Goal: Information Seeking & Learning: Compare options

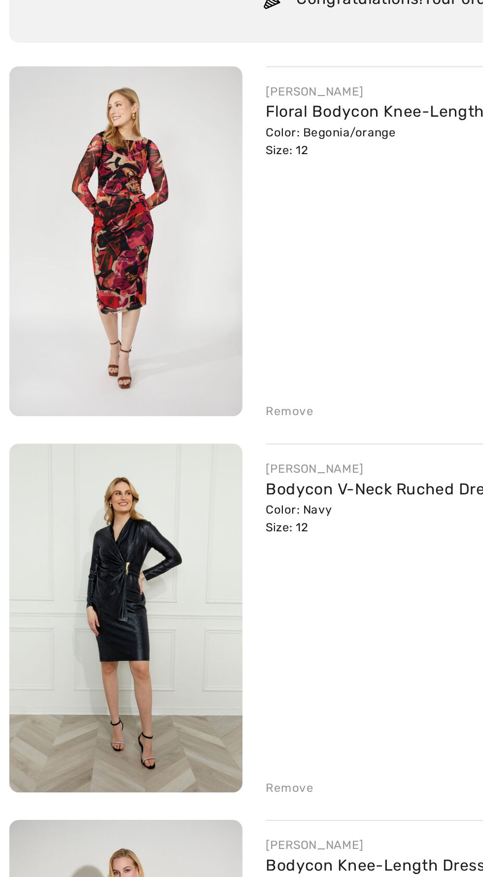
scroll to position [53, 0]
click at [66, 381] on img at bounding box center [65, 387] width 118 height 177
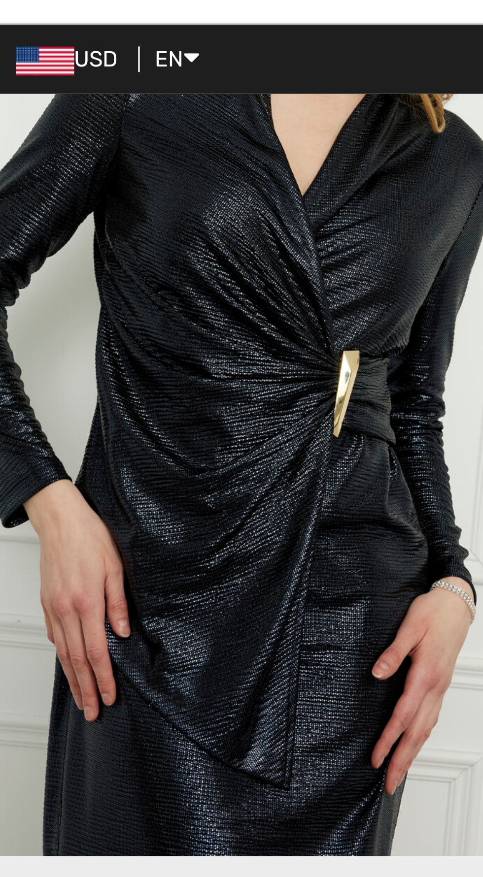
scroll to position [362, 0]
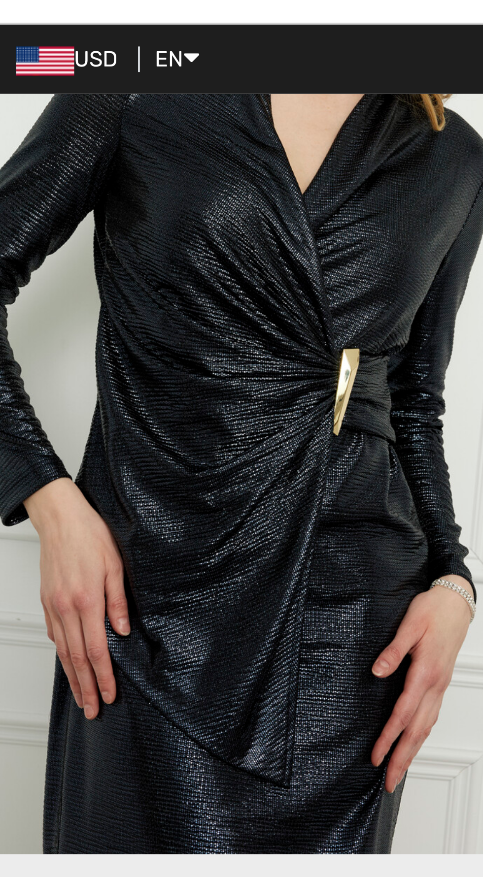
click at [28, 173] on img "2 / 4" at bounding box center [94, 122] width 189 height 284
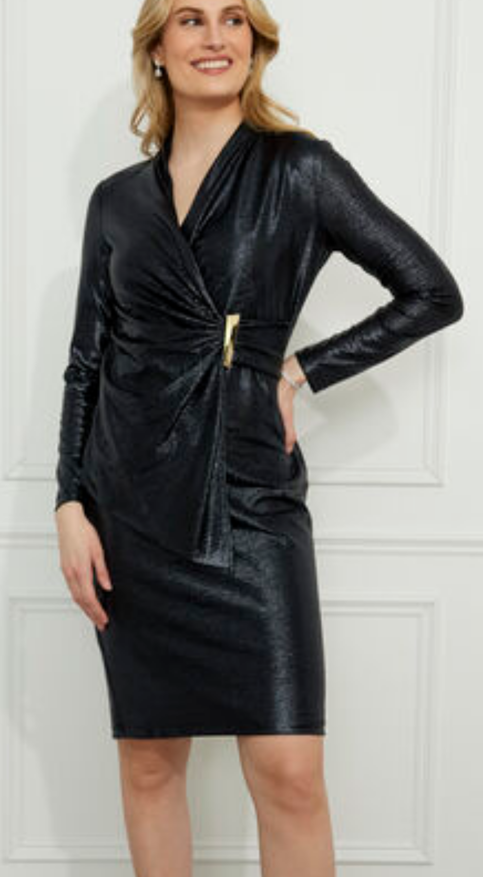
scroll to position [163, 0]
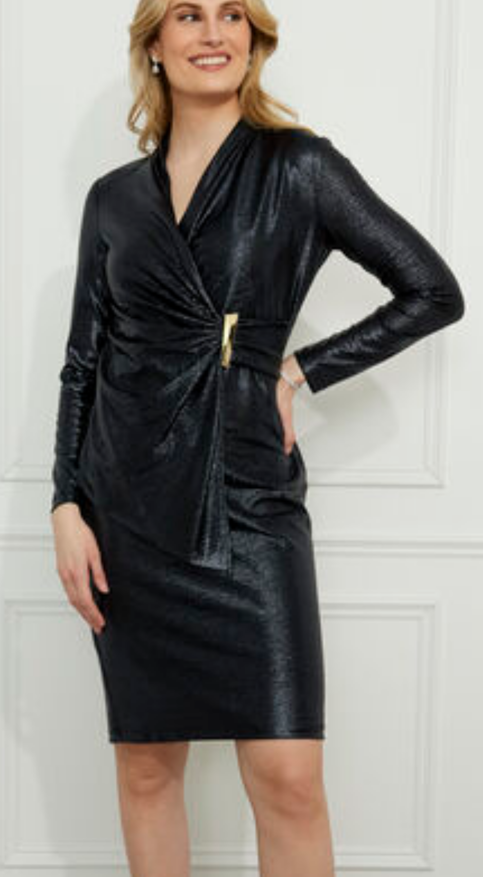
click at [83, 281] on img at bounding box center [65, 276] width 118 height 177
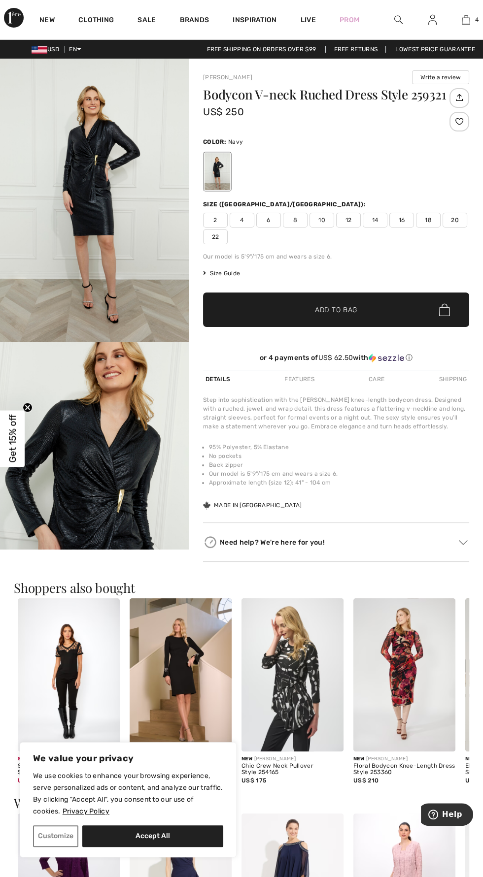
click at [133, 424] on img "2 / 4" at bounding box center [94, 484] width 189 height 284
click at [116, 452] on img "2 / 4" at bounding box center [94, 484] width 189 height 284
click at [107, 181] on img "1 / 4" at bounding box center [94, 201] width 189 height 284
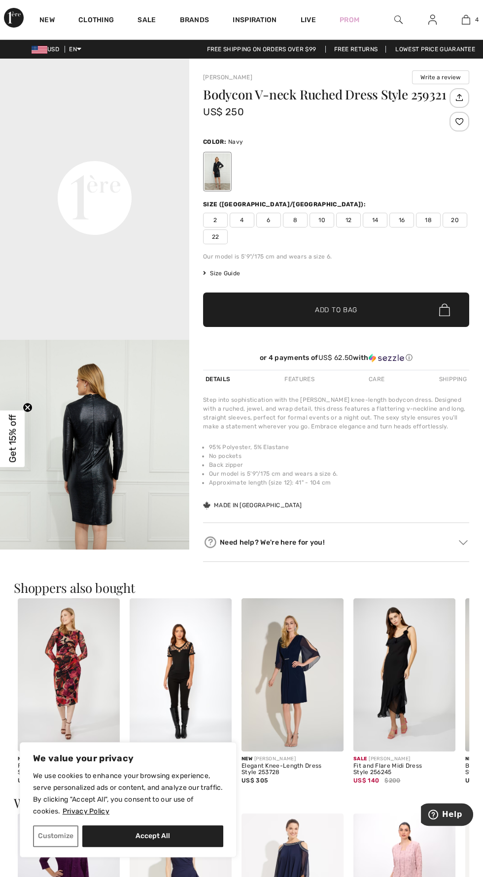
scroll to position [568, 0]
click at [13, 40] on div "USD EN English Français Free shipping on orders over $99 Free Returns Lowest Pr…" at bounding box center [241, 49] width 483 height 19
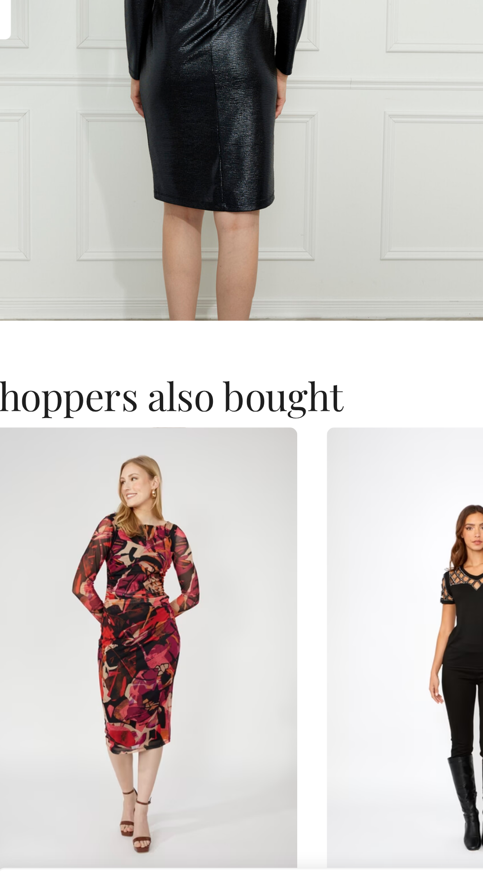
click at [91, 634] on img at bounding box center [69, 672] width 102 height 153
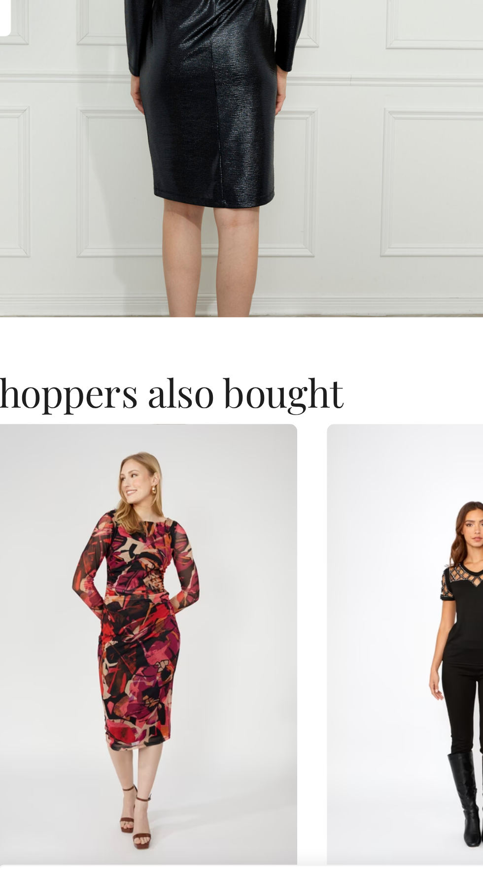
scroll to position [2, 0]
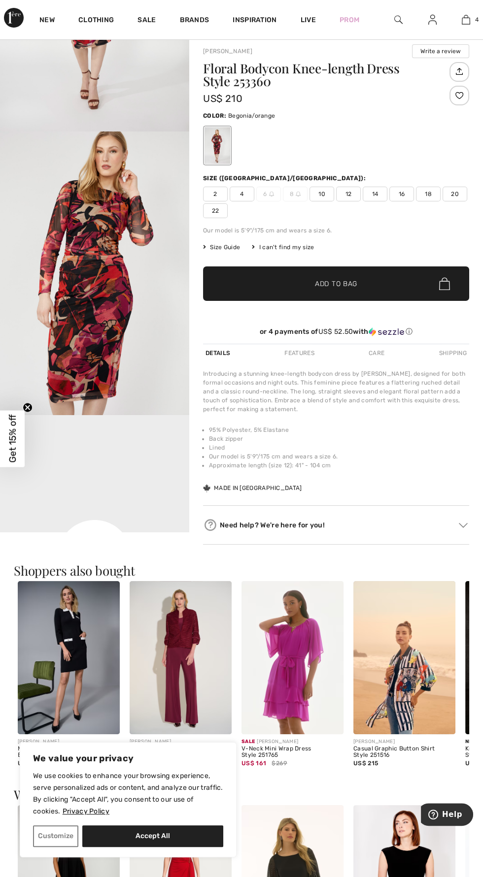
scroll to position [34, 0]
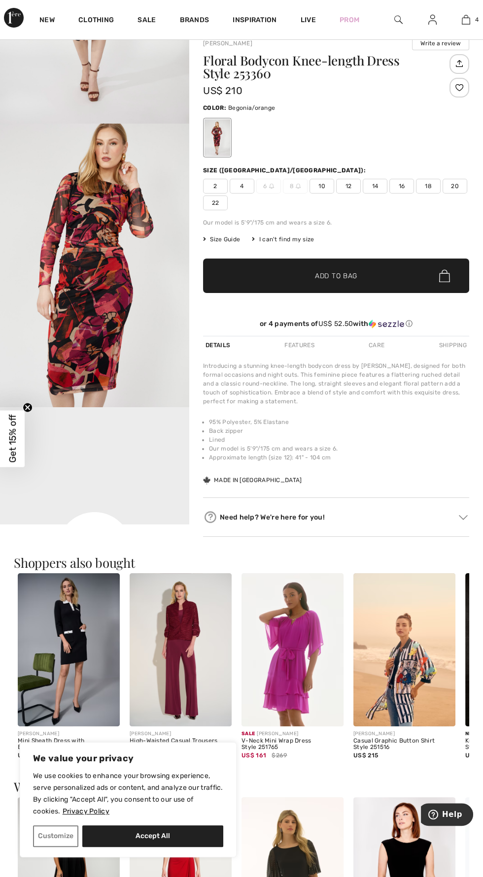
click at [132, 310] on img "2 / 4" at bounding box center [94, 266] width 189 height 284
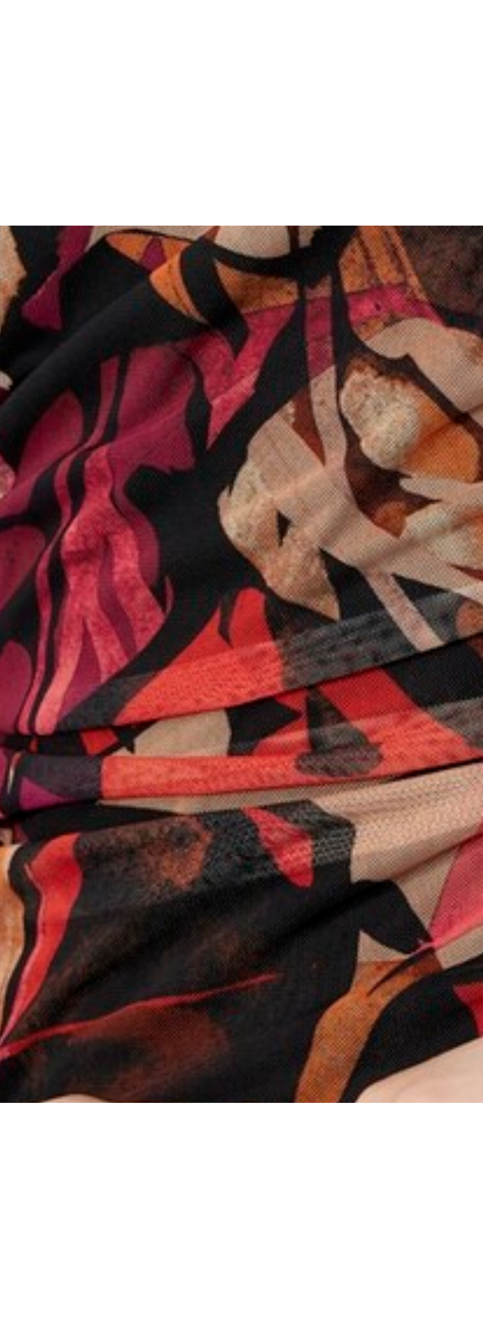
scroll to position [960, 0]
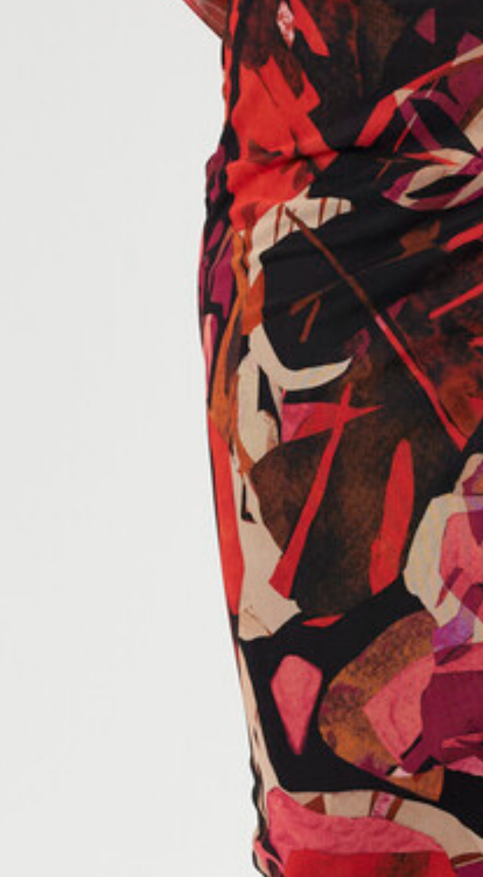
scroll to position [50, 0]
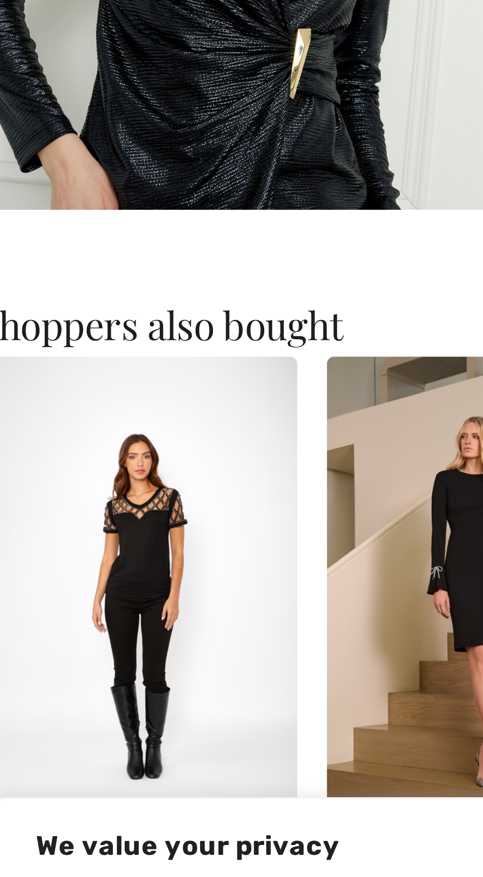
click at [156, 729] on img at bounding box center [181, 672] width 102 height 153
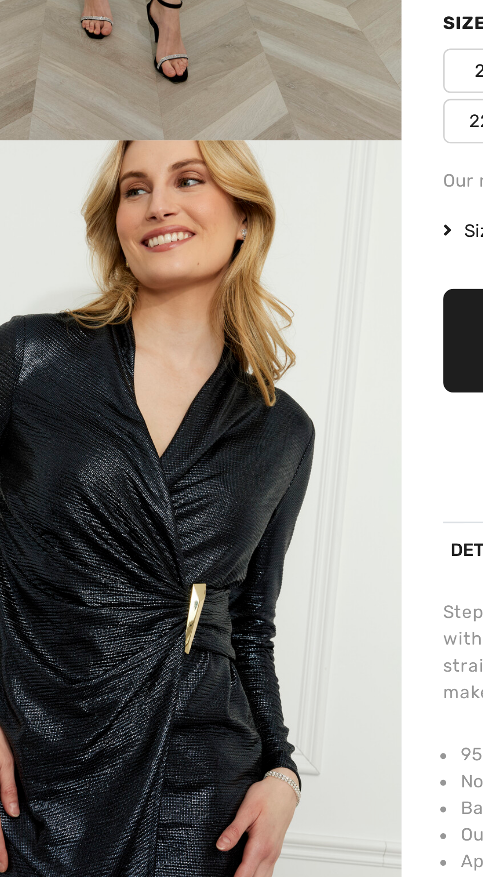
scroll to position [104, 0]
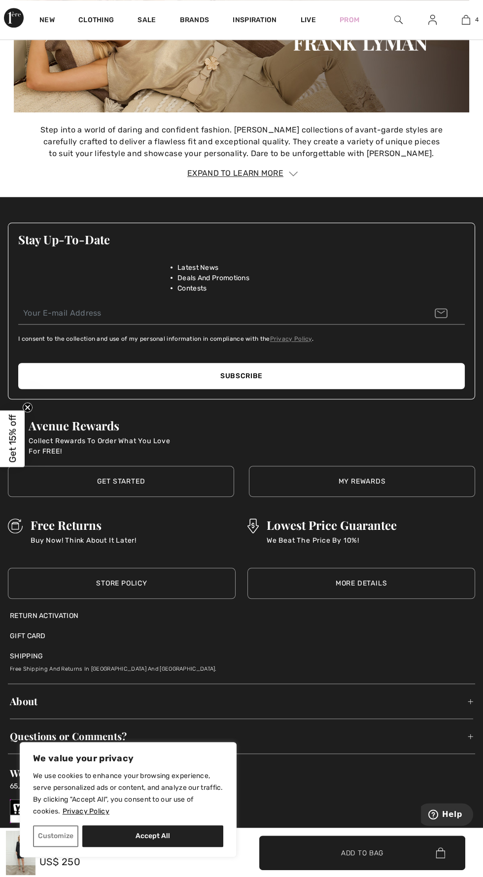
scroll to position [1446, 0]
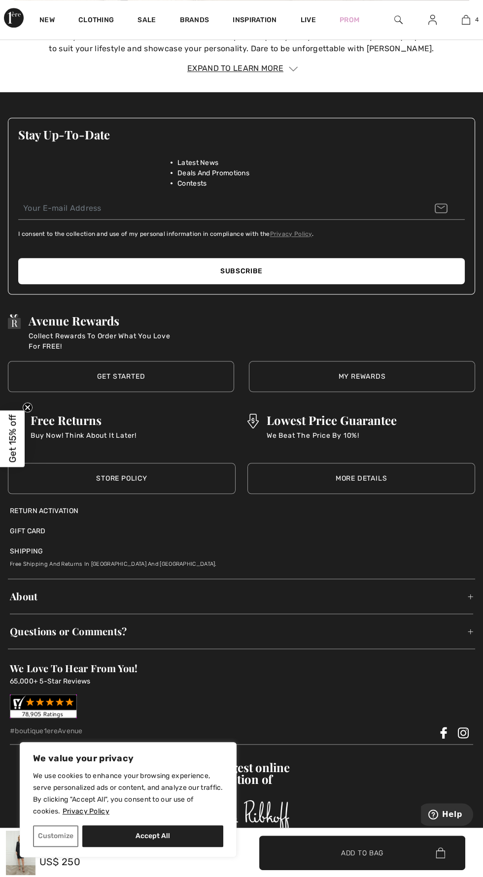
click at [11, 341] on div at bounding box center [14, 332] width 13 height 37
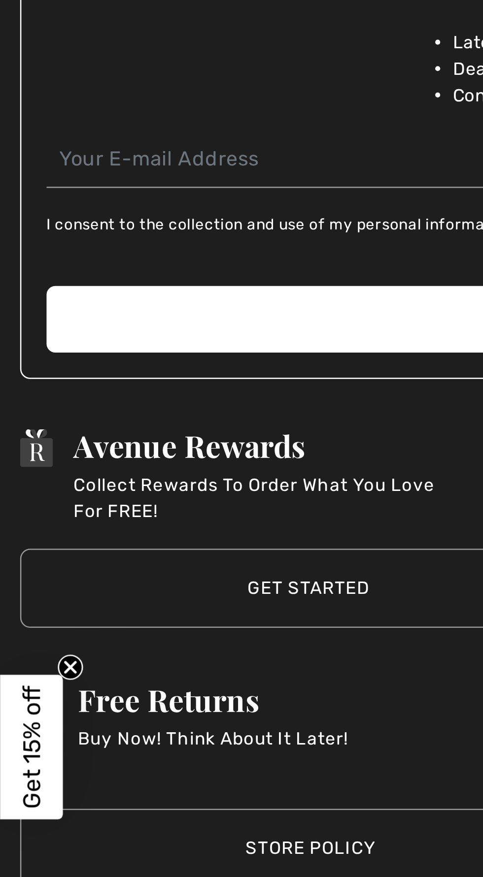
click at [10, 292] on div "Subscribe" at bounding box center [241, 271] width 466 height 46
